Goal: Find specific page/section: Find specific page/section

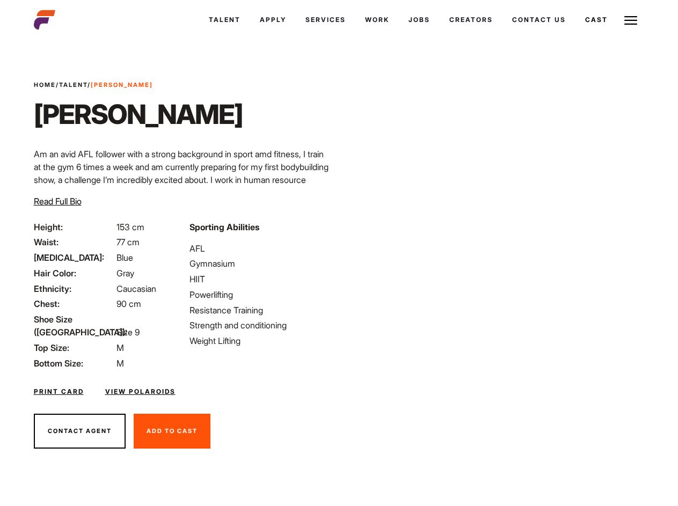
click at [575, 34] on link "Cast" at bounding box center [596, 19] width 42 height 29
click at [0, 0] on link "Casted Talent" at bounding box center [0, 0] width 0 height 0
